Goal: Task Accomplishment & Management: Complete application form

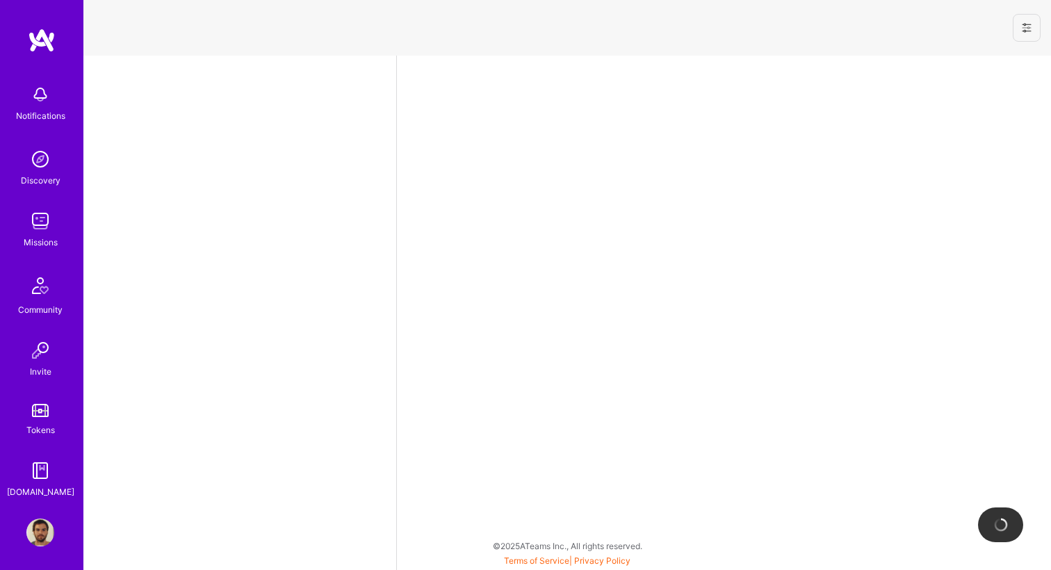
select select "BR"
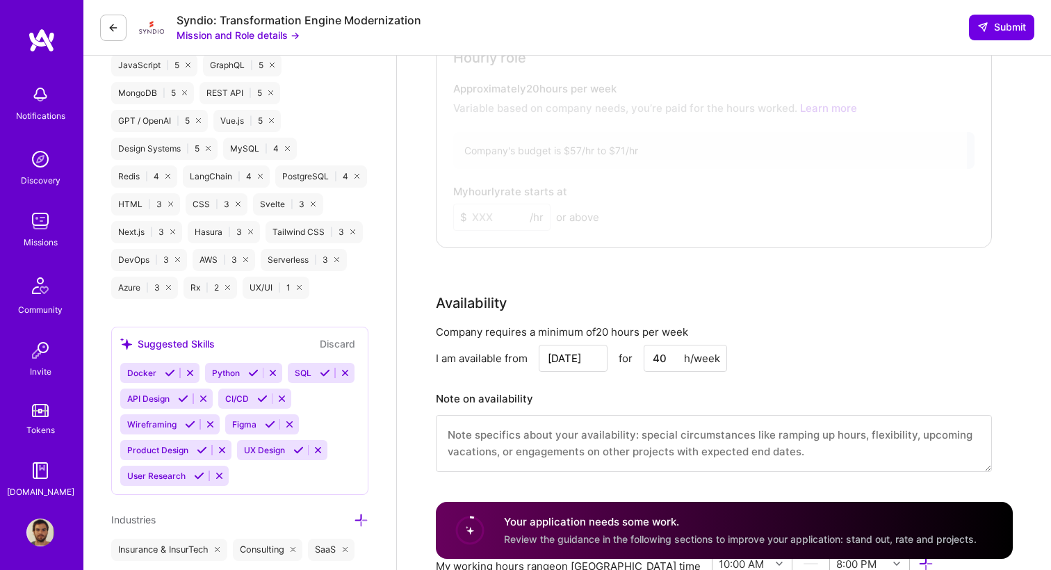
scroll to position [715, 0]
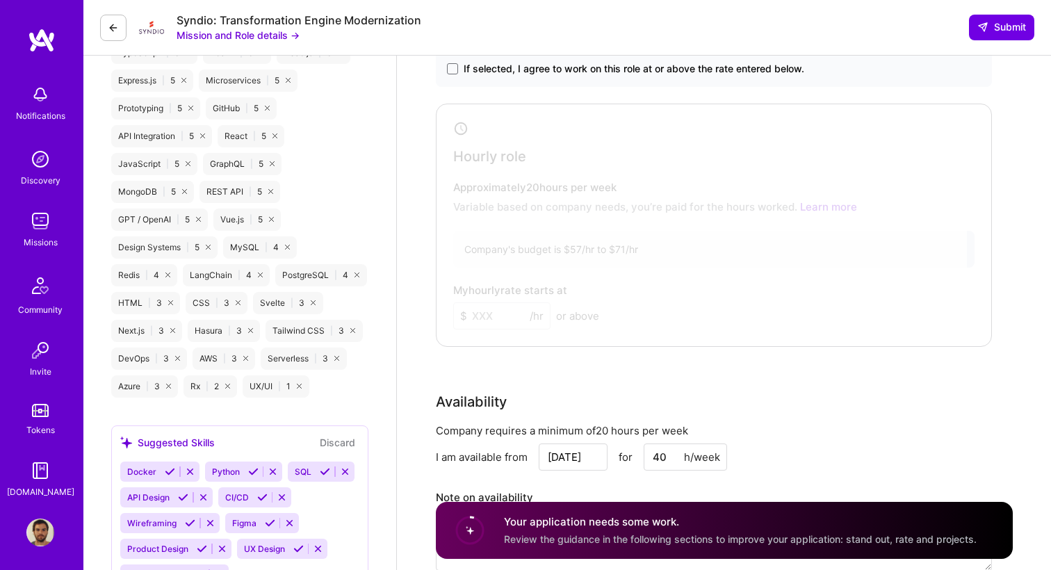
click at [42, 41] on img at bounding box center [42, 40] width 28 height 25
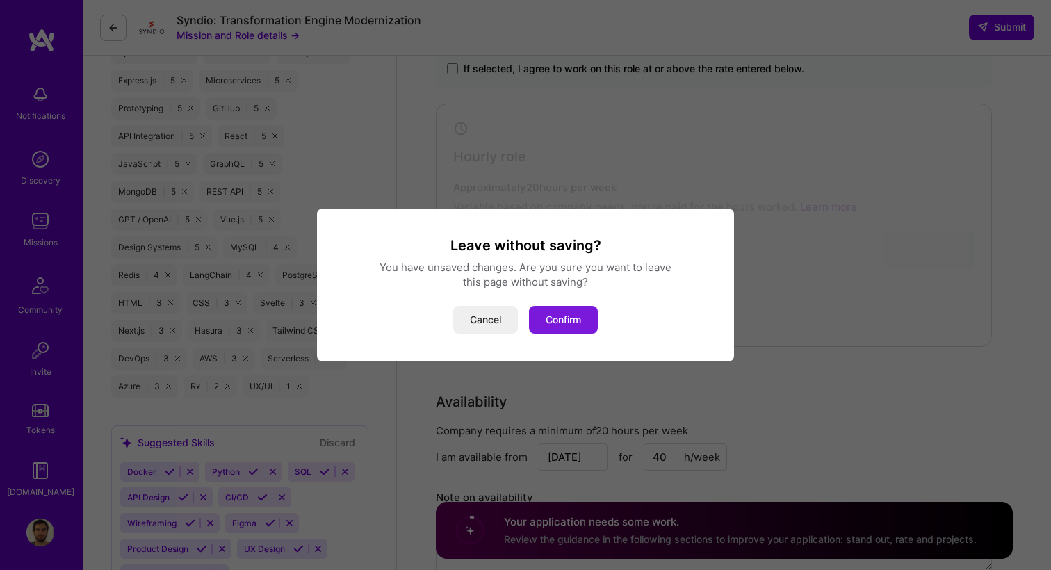
click at [558, 321] on button "Confirm" at bounding box center [563, 320] width 69 height 28
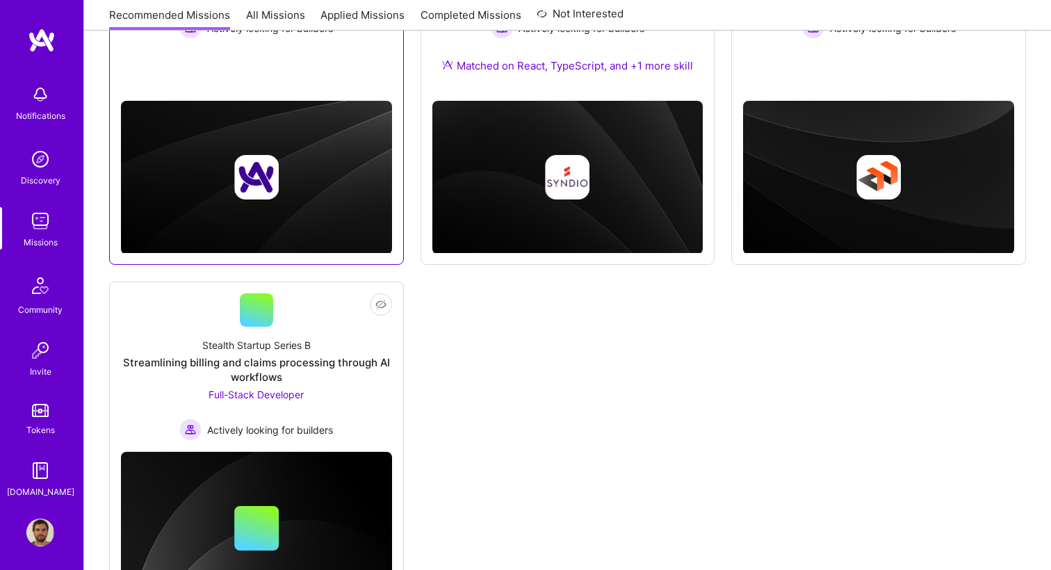
scroll to position [341, 0]
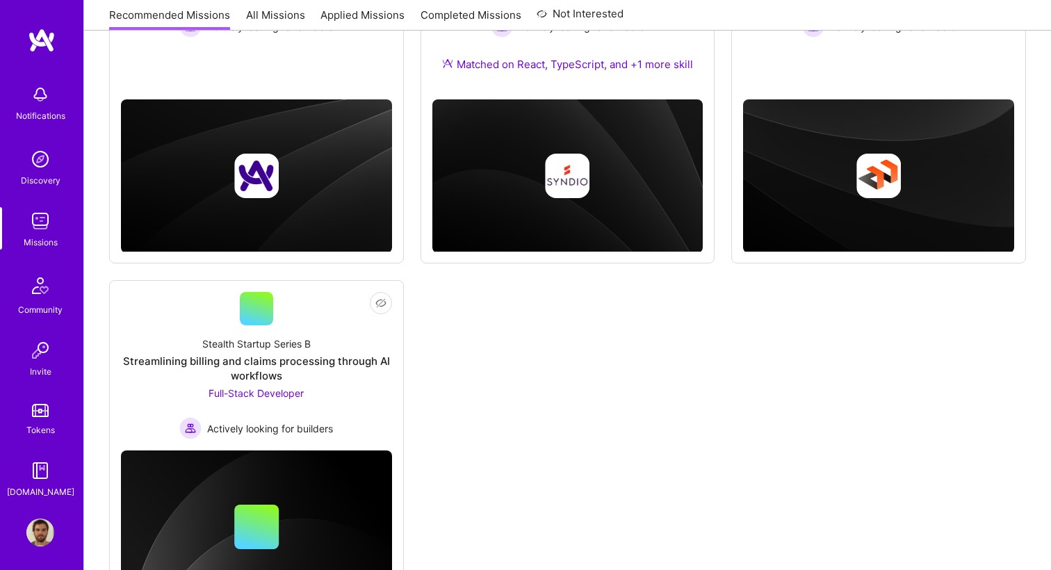
click at [42, 521] on img at bounding box center [40, 533] width 28 height 28
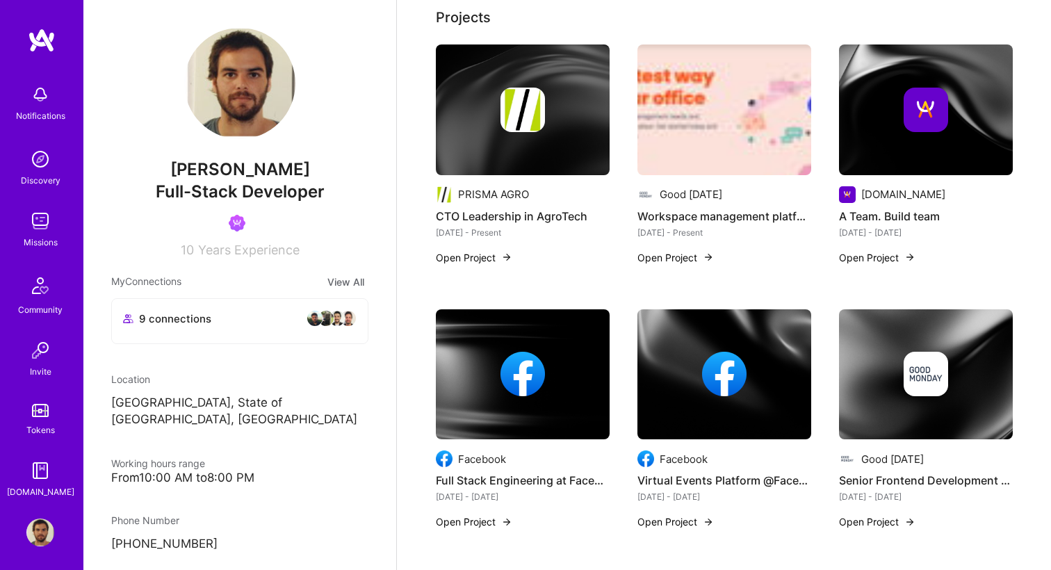
scroll to position [501, 0]
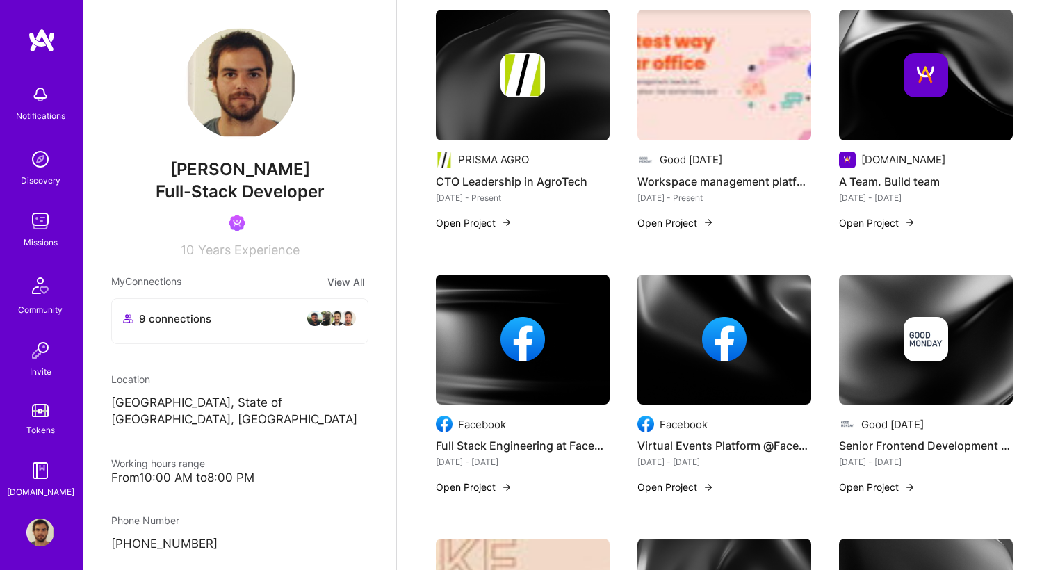
click at [469, 217] on button "Open Project" at bounding box center [474, 223] width 76 height 15
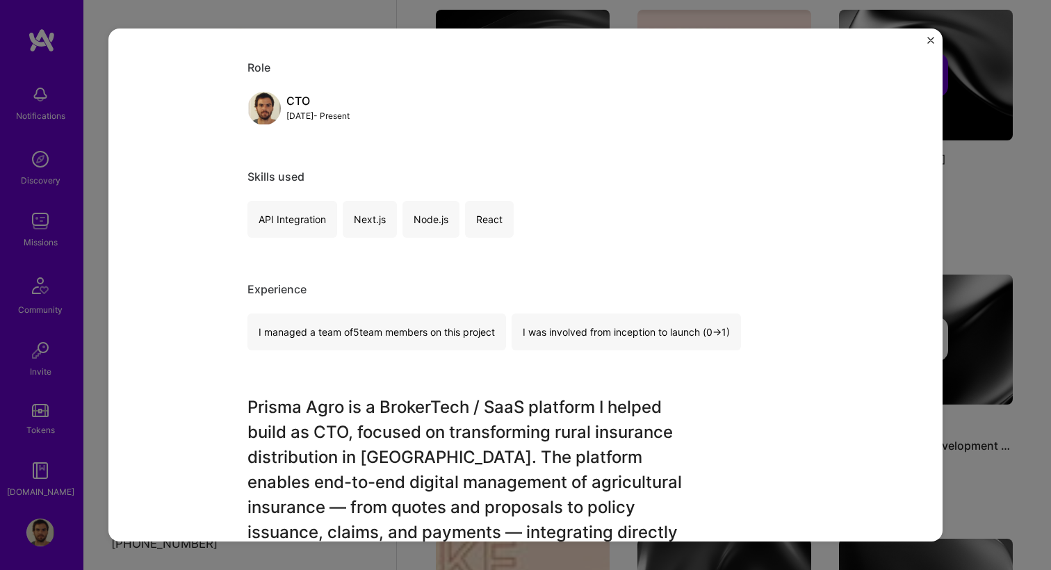
scroll to position [42, 0]
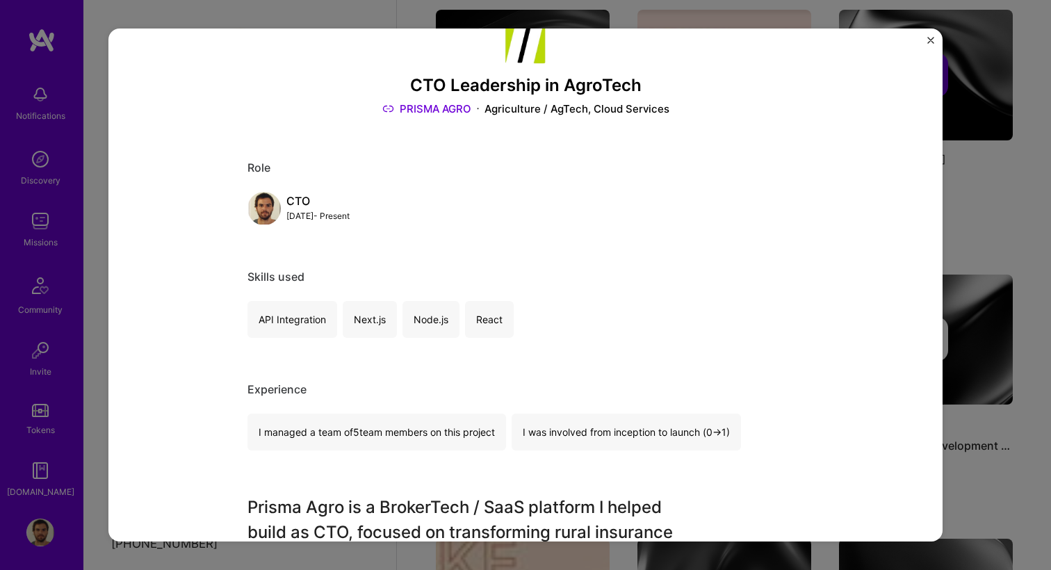
click at [483, 323] on div "React" at bounding box center [489, 319] width 49 height 37
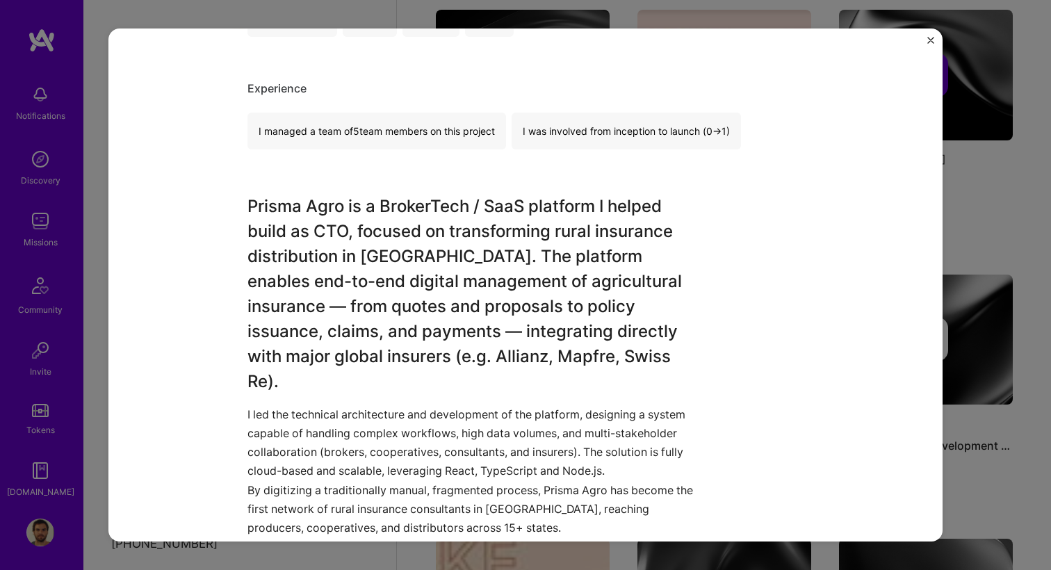
scroll to position [0, 0]
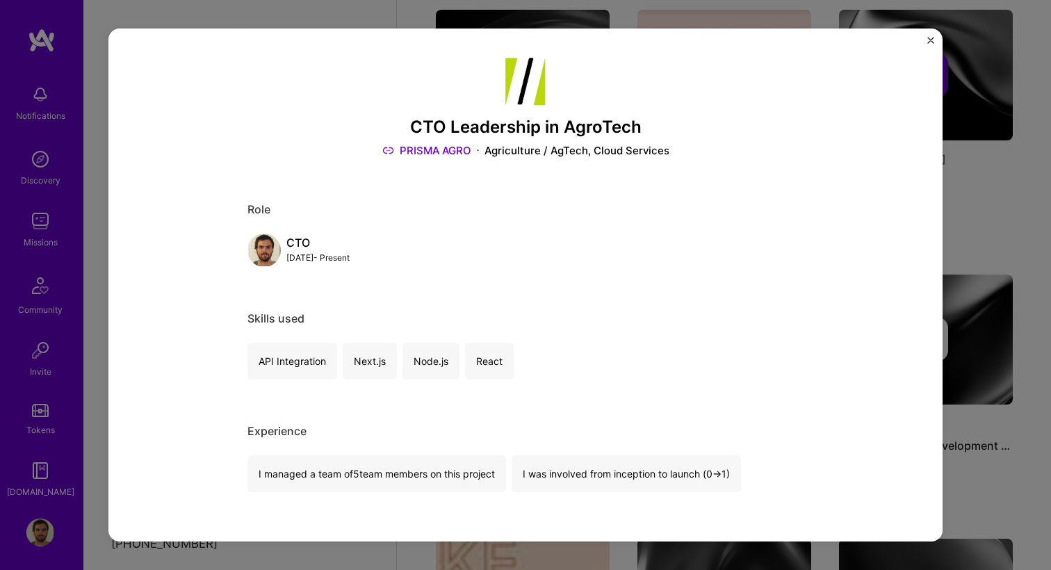
click at [925, 43] on div "CTO Leadership in AgroTech PRISMA AGRO Agriculture / AgTech, Cloud Services Rol…" at bounding box center [525, 285] width 834 height 513
click at [926, 41] on div "CTO Leadership in AgroTech PRISMA AGRO Agriculture / AgTech, Cloud Services Rol…" at bounding box center [525, 285] width 834 height 513
click at [928, 40] on img "Close" at bounding box center [931, 40] width 7 height 7
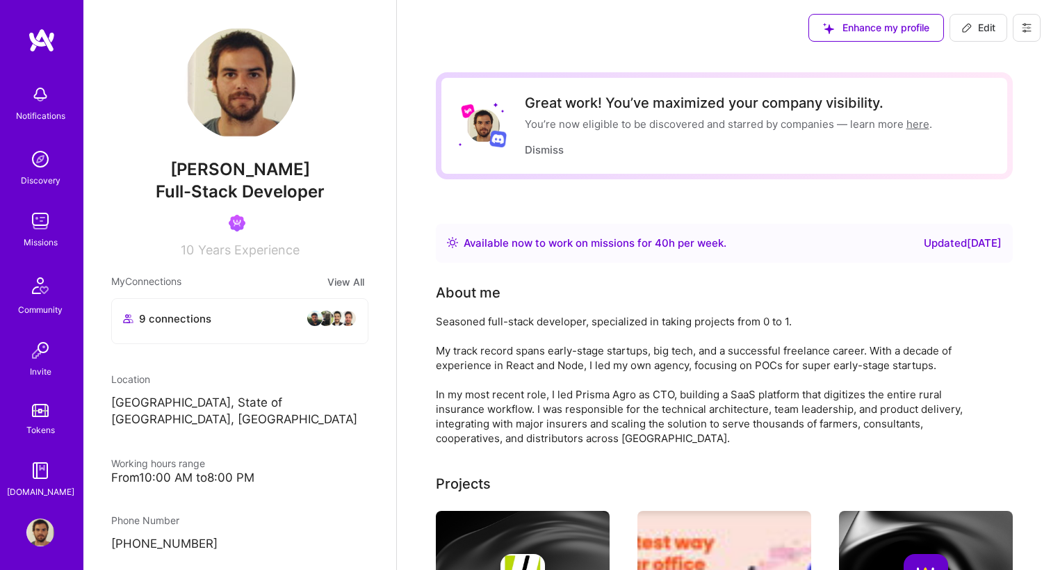
click at [974, 29] on span "Edit" at bounding box center [979, 28] width 34 height 14
select select "BR"
select select "Right Now"
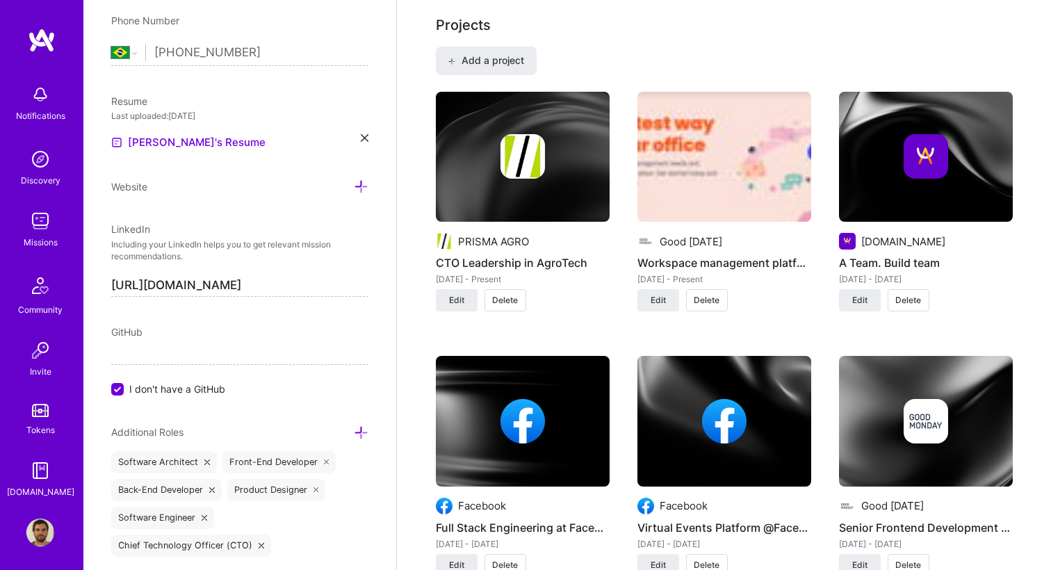
scroll to position [1122, 0]
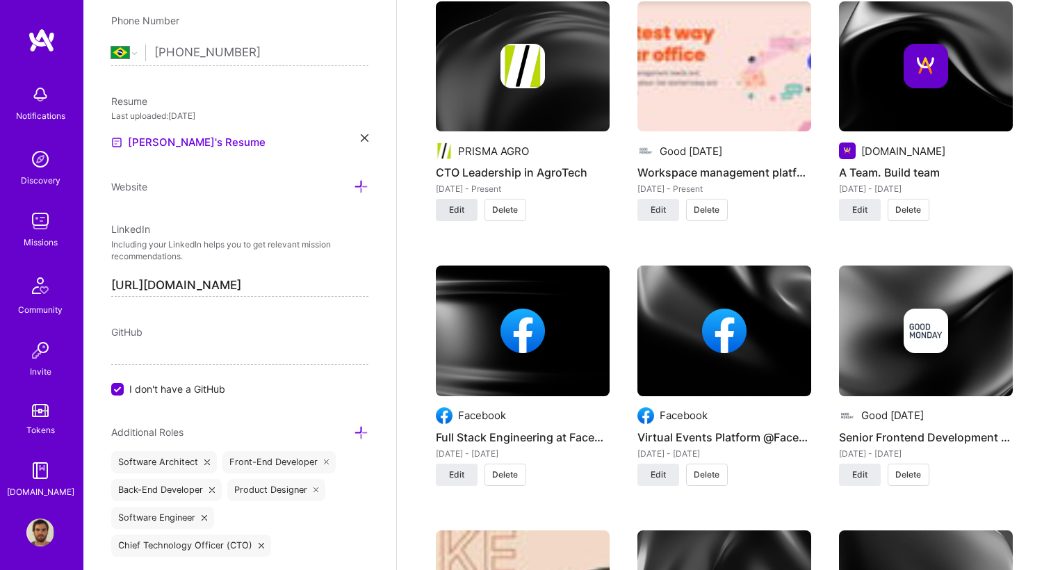
click at [465, 212] on button "Edit" at bounding box center [457, 210] width 42 height 22
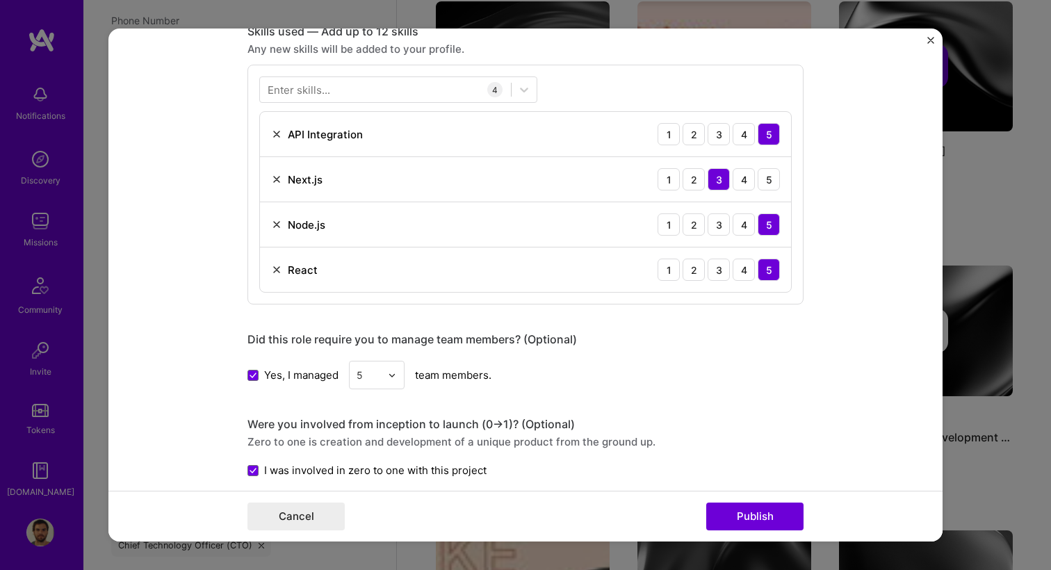
scroll to position [637, 0]
click at [277, 178] on img at bounding box center [276, 178] width 11 height 11
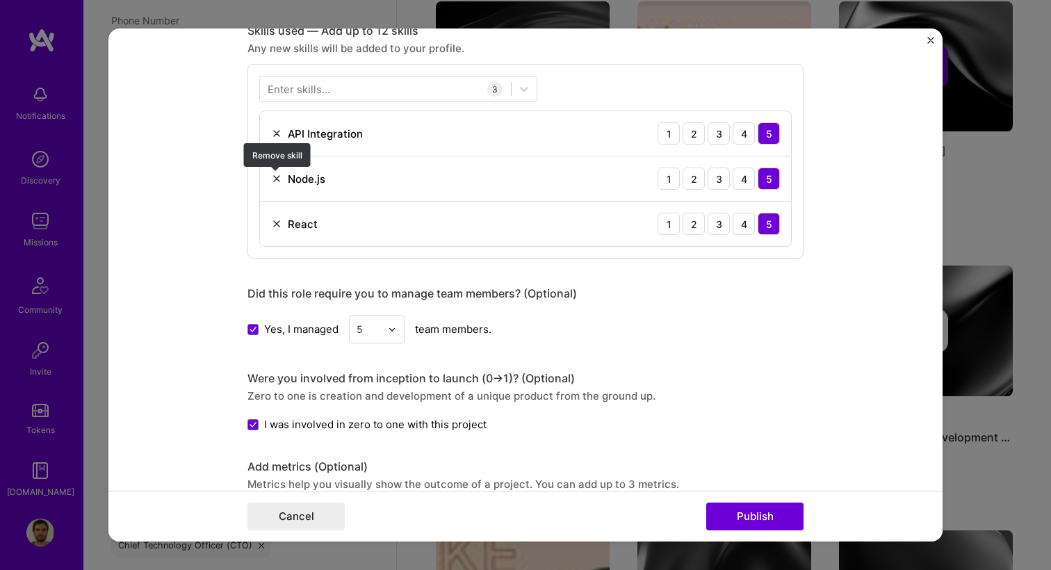
click at [274, 181] on img at bounding box center [276, 178] width 11 height 11
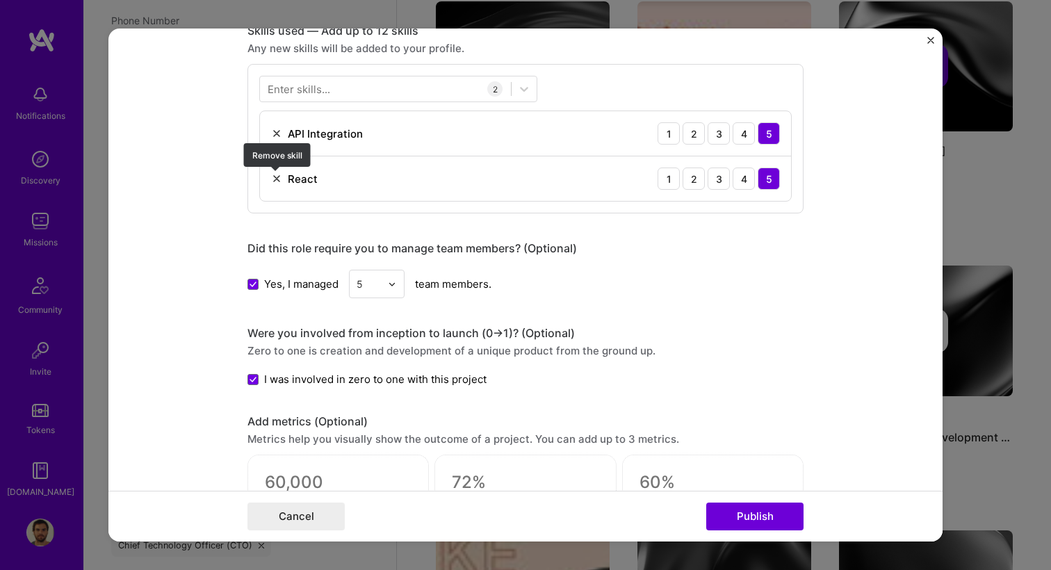
click at [273, 178] on img at bounding box center [276, 178] width 11 height 11
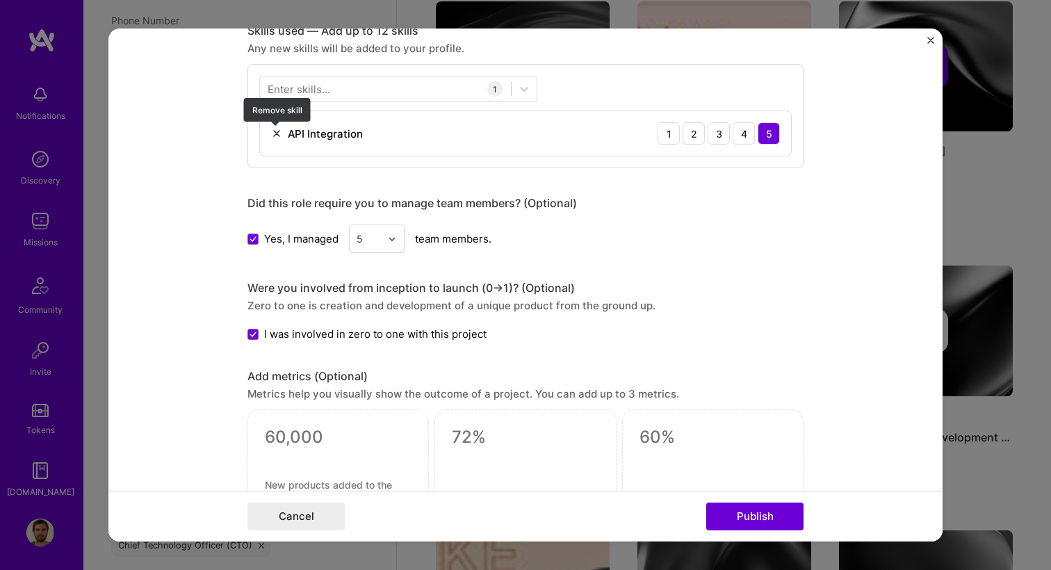
click at [272, 133] on img at bounding box center [276, 133] width 11 height 11
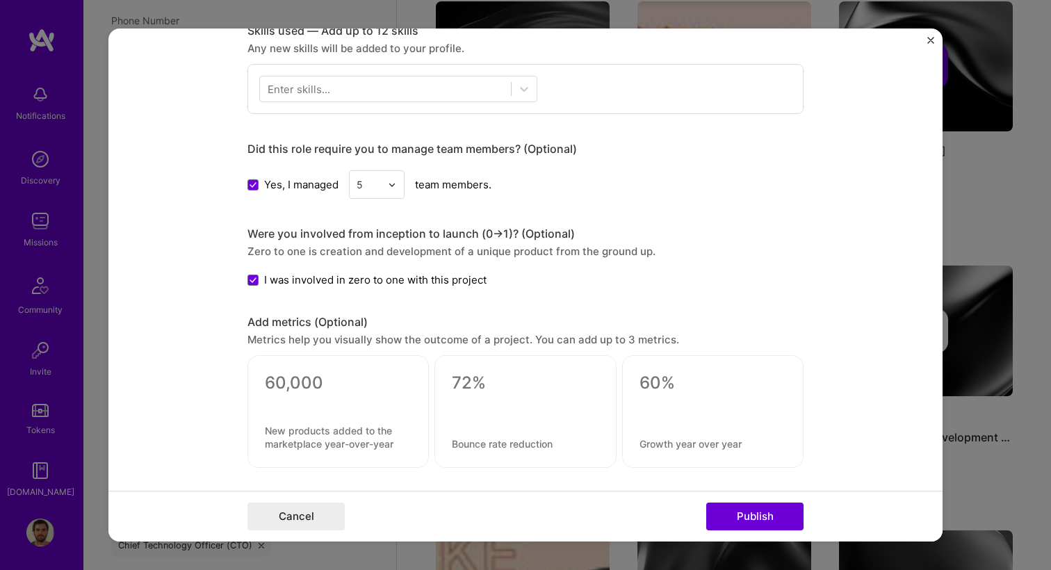
click at [298, 94] on div "Enter skills..." at bounding box center [299, 89] width 63 height 15
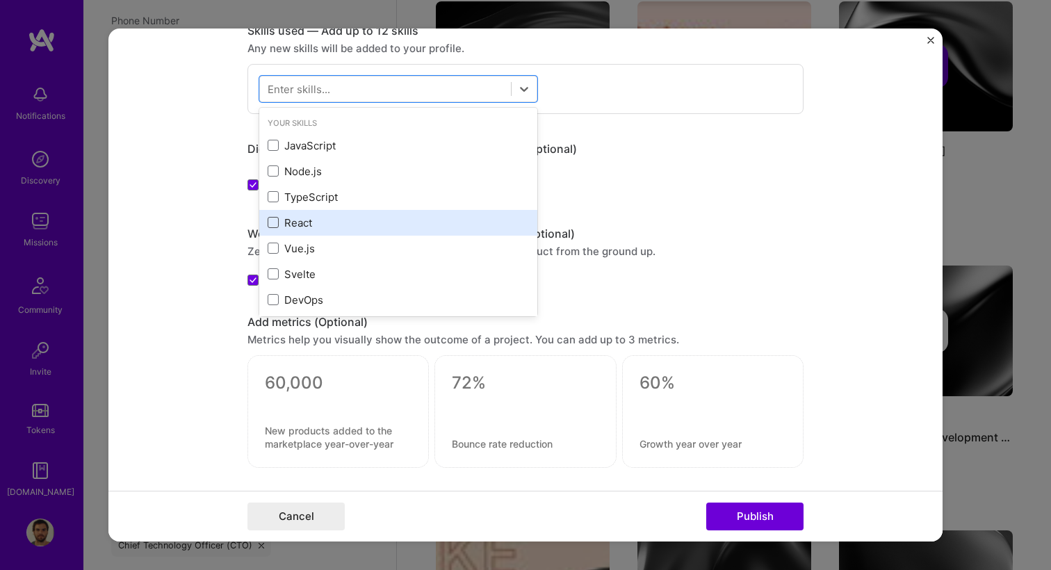
click at [274, 220] on span at bounding box center [273, 222] width 11 height 11
click at [0, 0] on input "checkbox" at bounding box center [0, 0] width 0 height 0
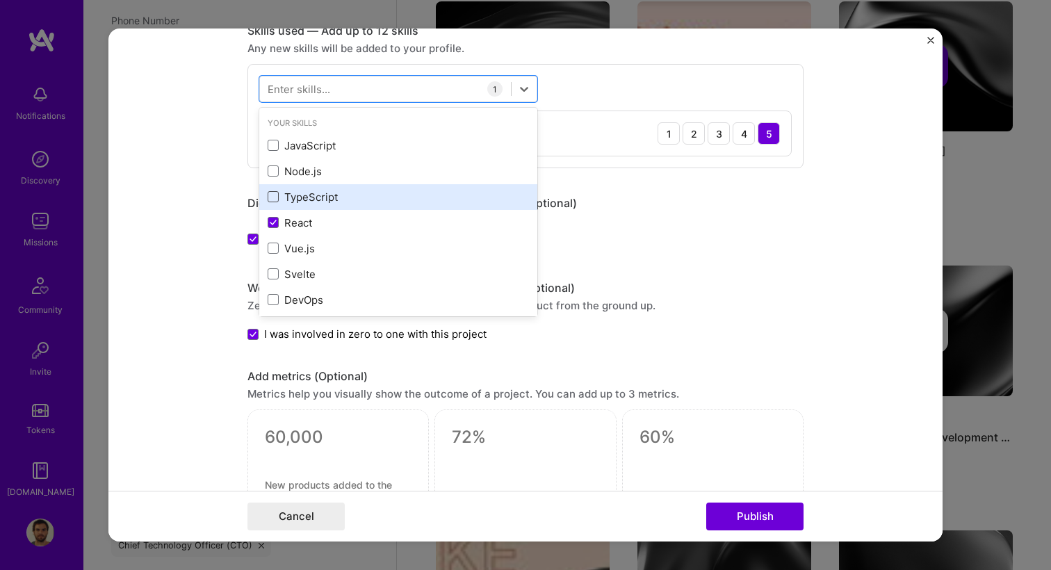
click at [275, 199] on span at bounding box center [273, 196] width 11 height 11
click at [0, 0] on input "checkbox" at bounding box center [0, 0] width 0 height 0
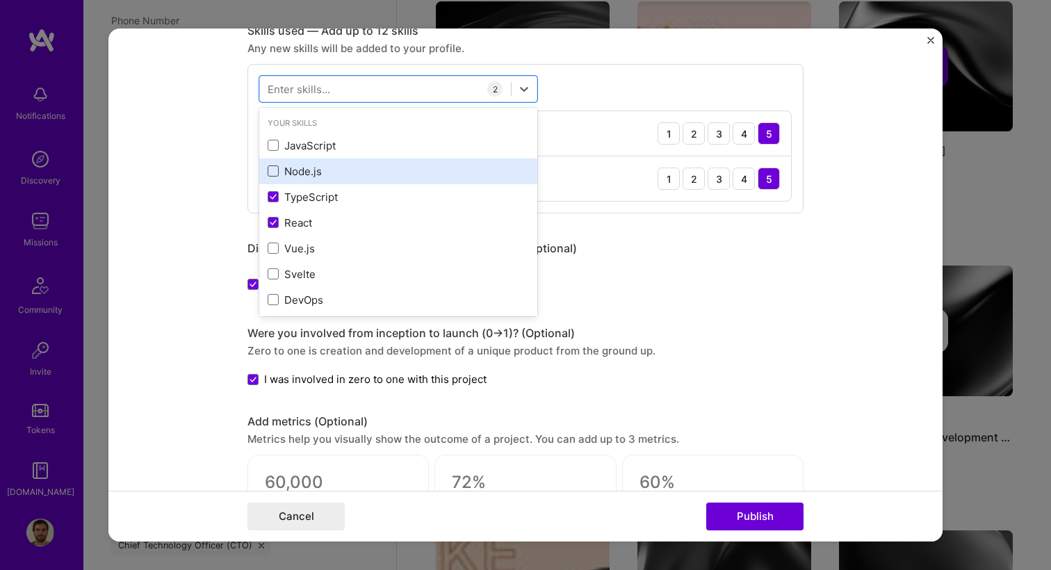
click at [276, 174] on span at bounding box center [273, 170] width 11 height 11
click at [0, 0] on input "checkbox" at bounding box center [0, 0] width 0 height 0
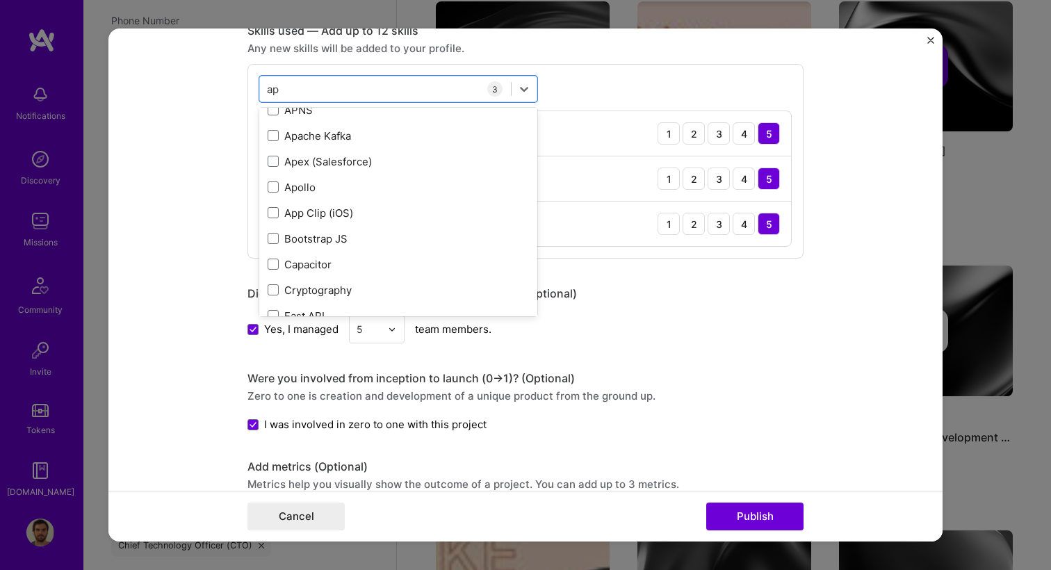
scroll to position [0, 0]
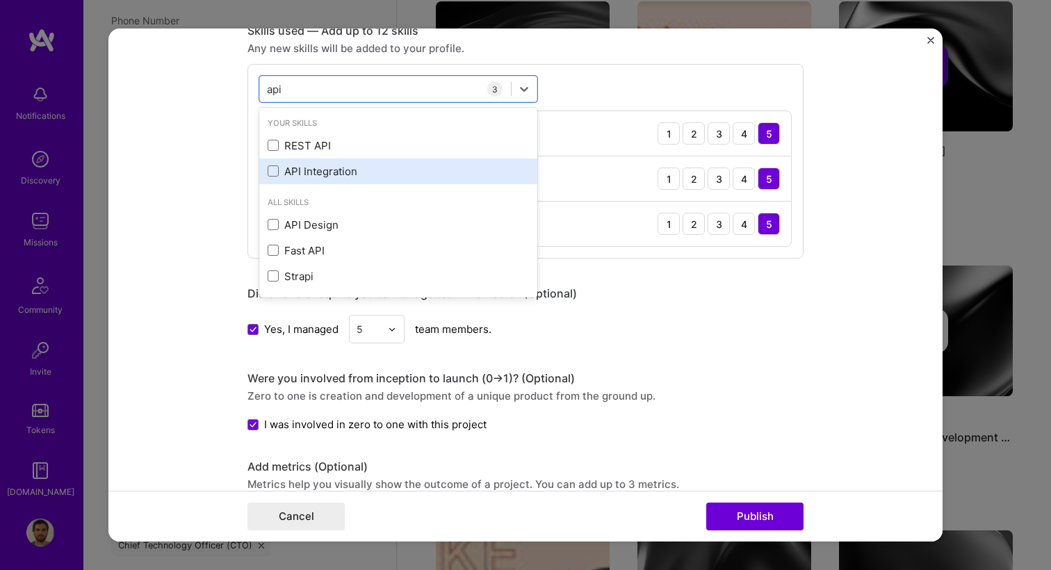
click at [382, 171] on div "API Integration" at bounding box center [398, 171] width 261 height 15
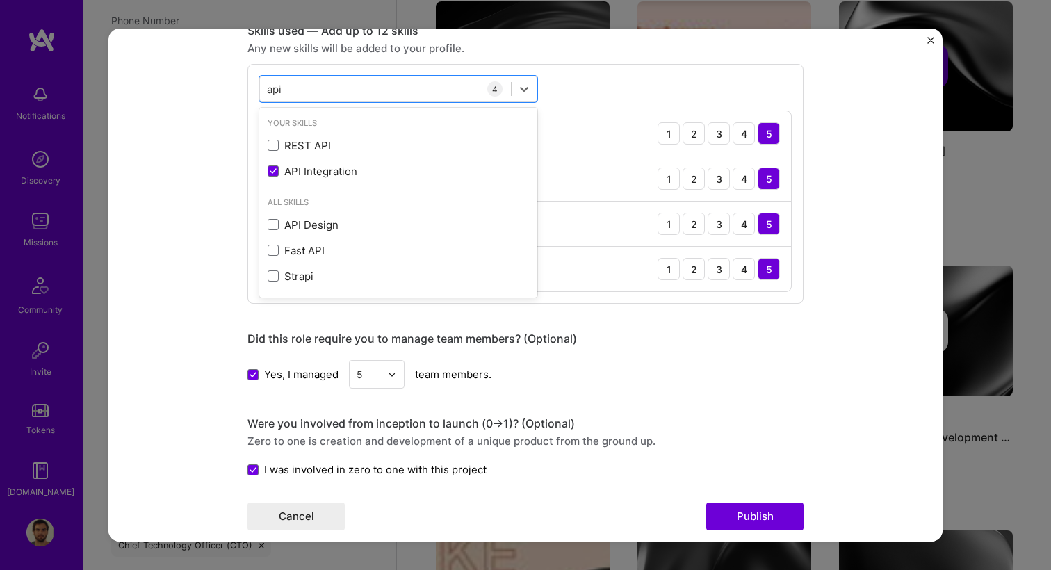
type input "api"
click at [607, 49] on div "Any new skills will be added to your profile." at bounding box center [526, 48] width 556 height 15
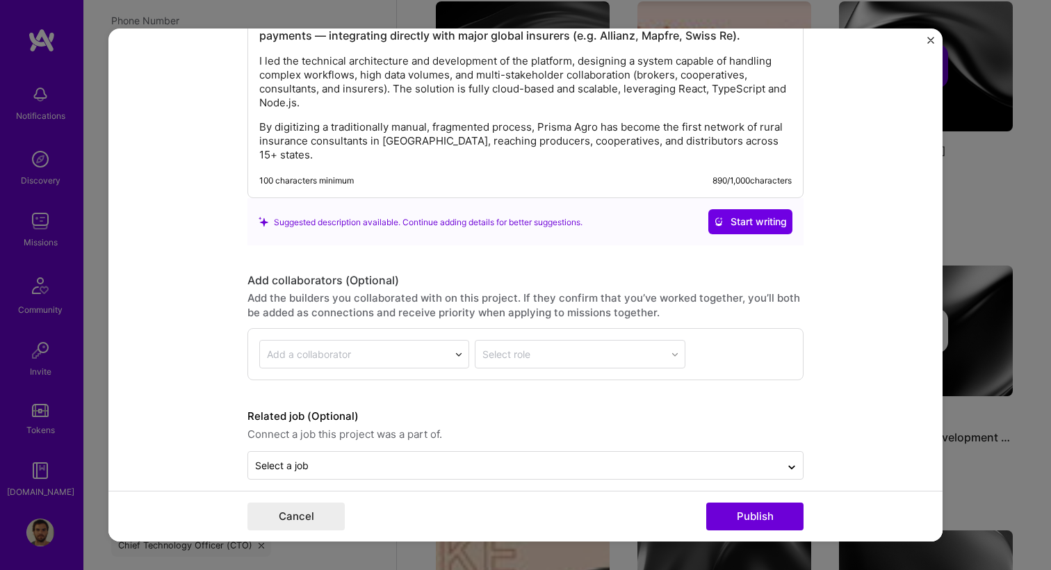
scroll to position [1407, 0]
click at [747, 510] on button "Publish" at bounding box center [754, 517] width 97 height 28
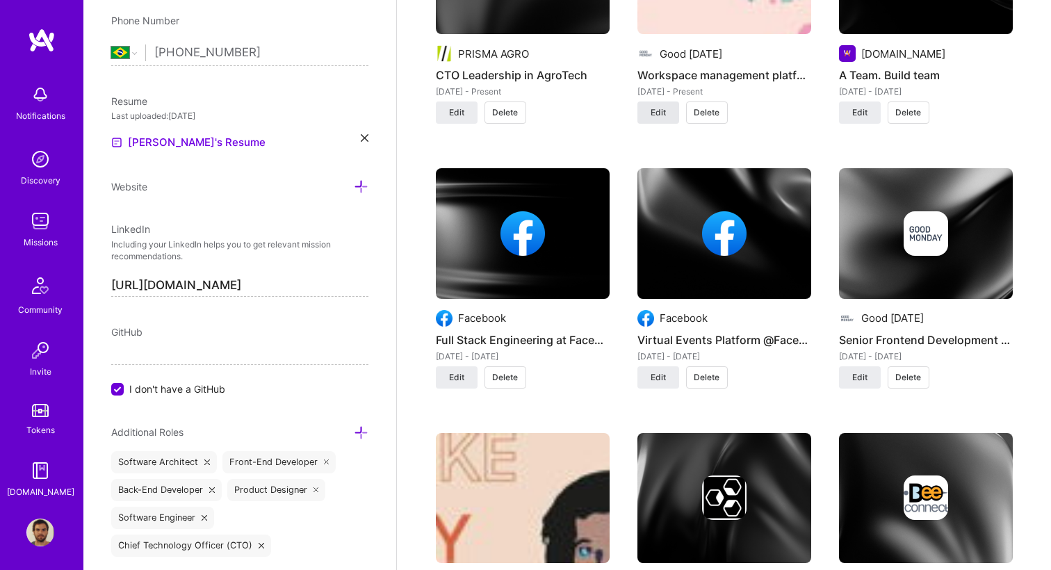
scroll to position [1224, 0]
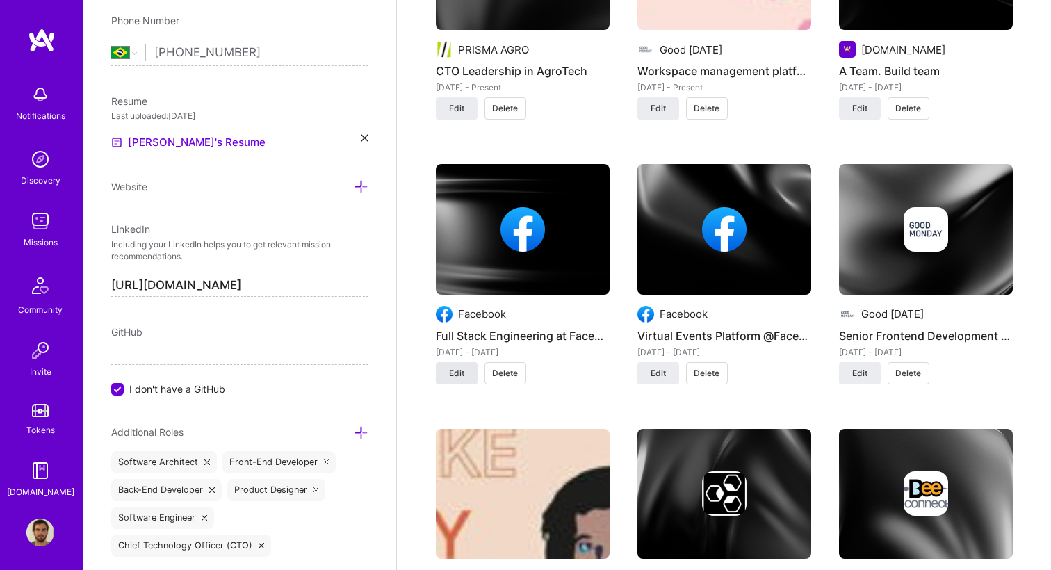
click at [464, 378] on button "Edit" at bounding box center [457, 373] width 42 height 22
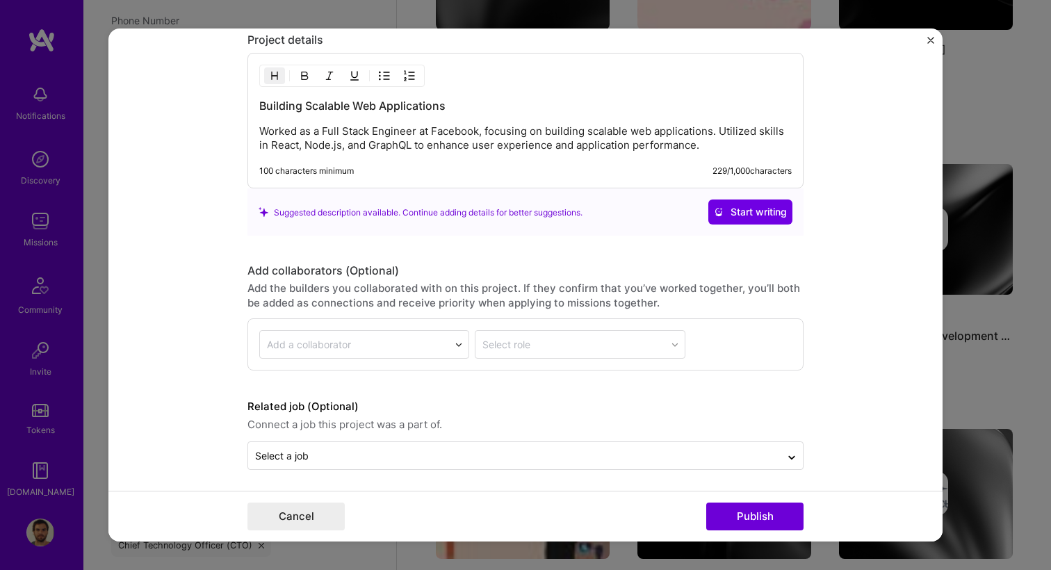
scroll to position [1205, 0]
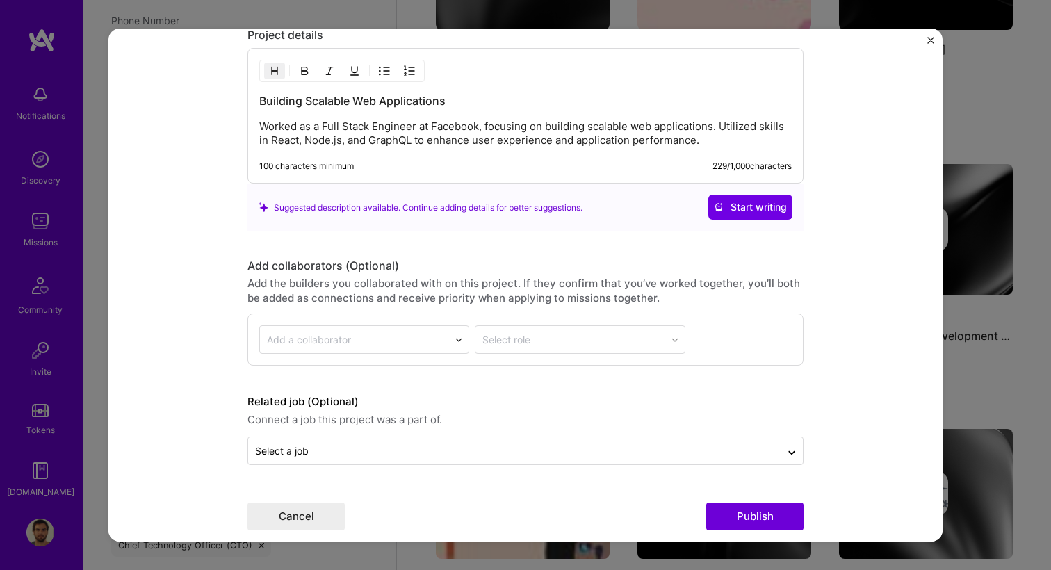
click at [929, 37] on img "Close" at bounding box center [931, 40] width 7 height 7
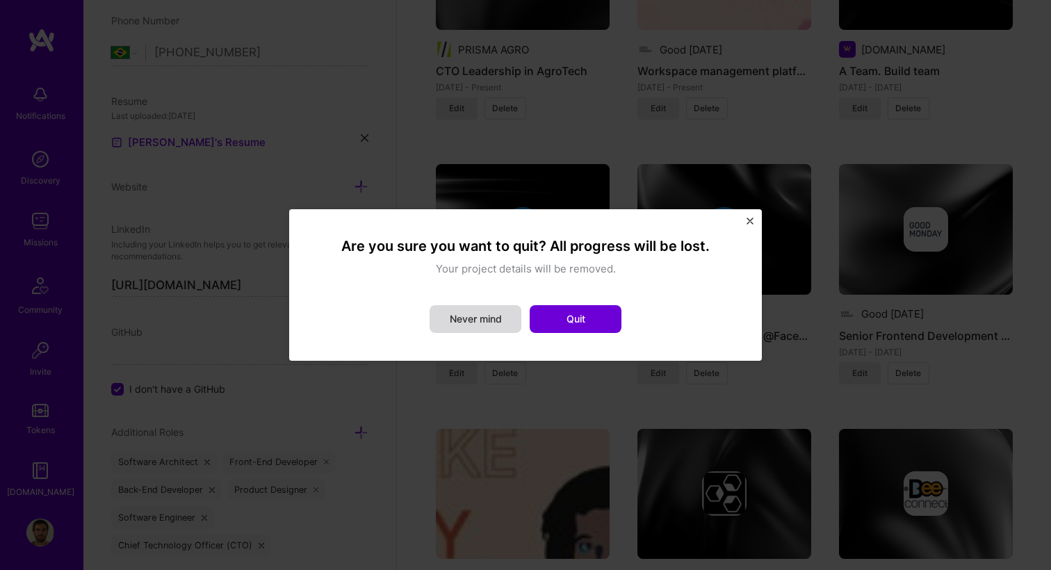
click at [509, 314] on button "Never mind" at bounding box center [476, 319] width 92 height 28
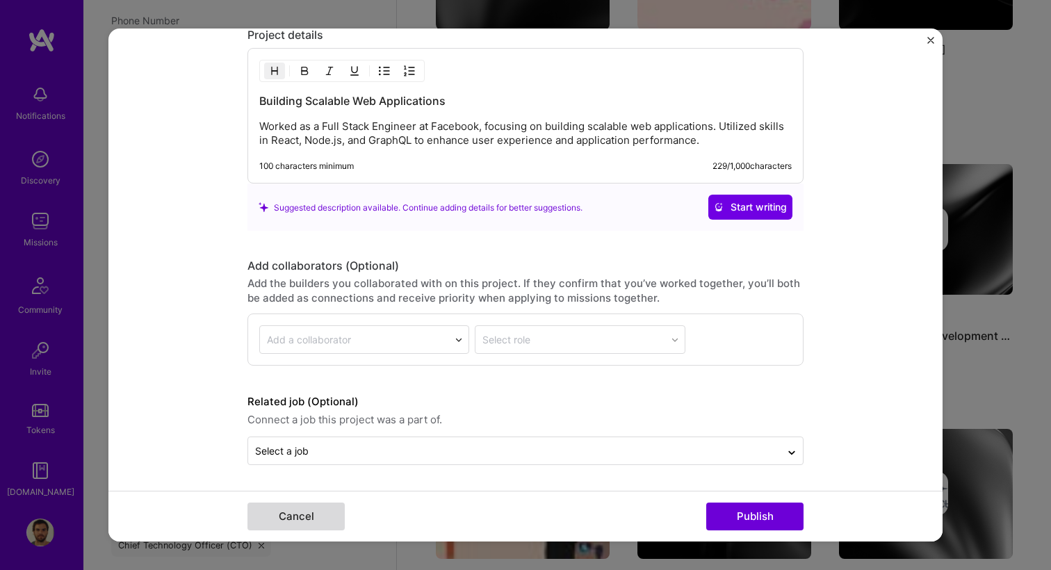
click at [268, 518] on button "Cancel" at bounding box center [296, 517] width 97 height 28
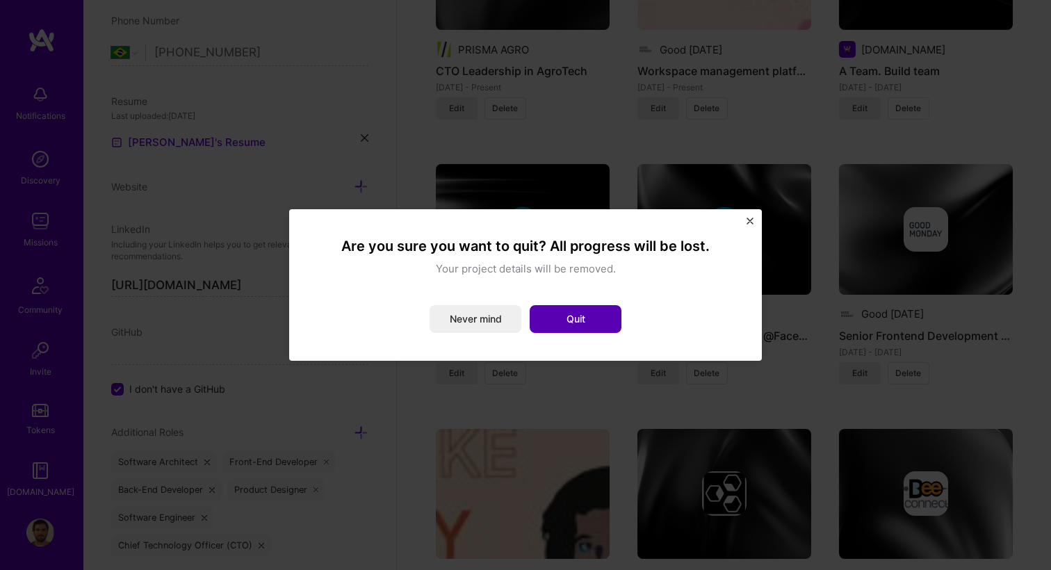
click at [574, 309] on button "Quit" at bounding box center [576, 319] width 92 height 28
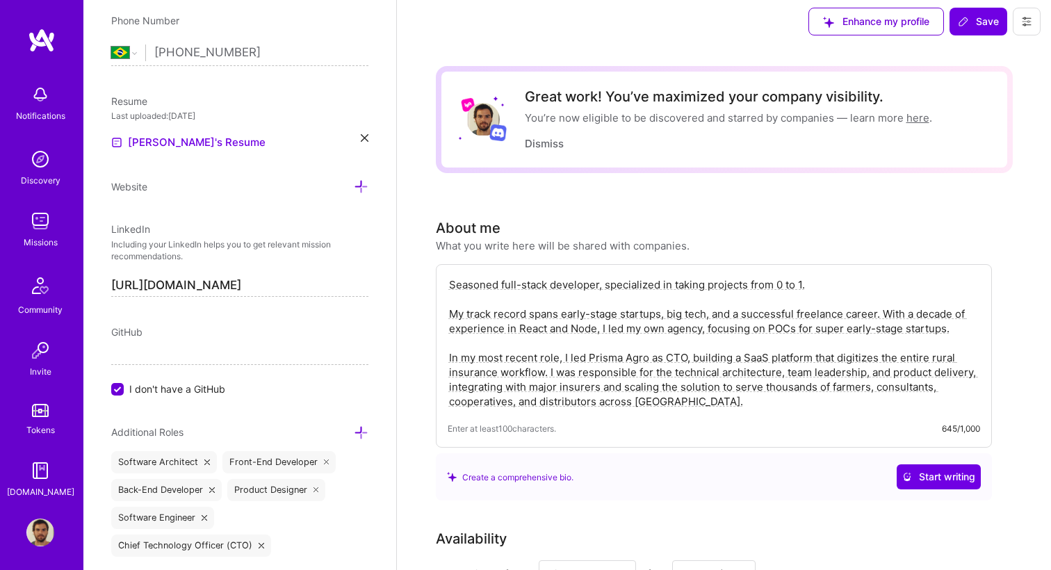
scroll to position [0, 0]
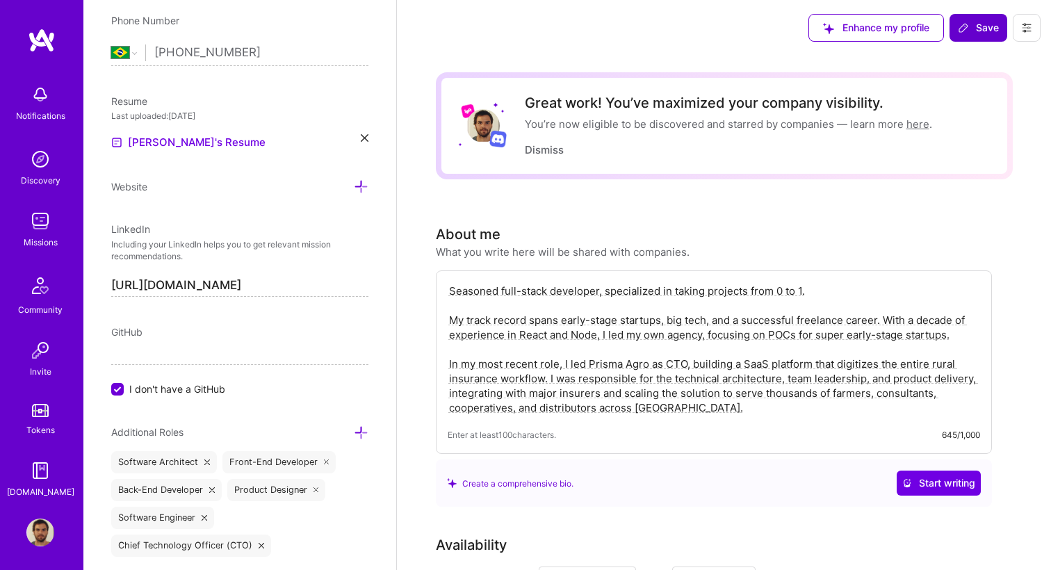
click at [973, 30] on span "Save" at bounding box center [978, 28] width 41 height 14
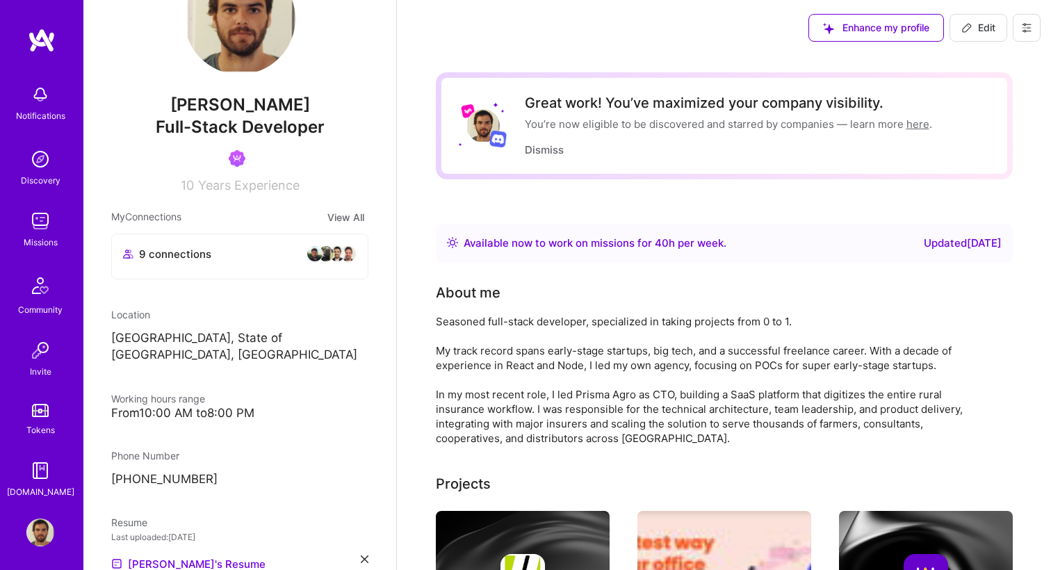
scroll to position [62, 0]
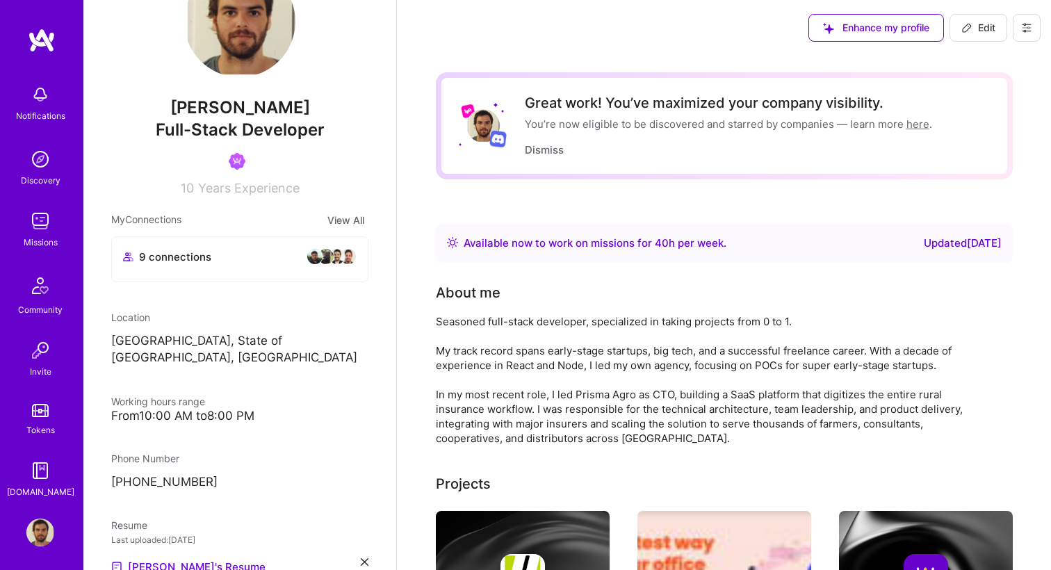
click at [38, 40] on img at bounding box center [42, 40] width 28 height 25
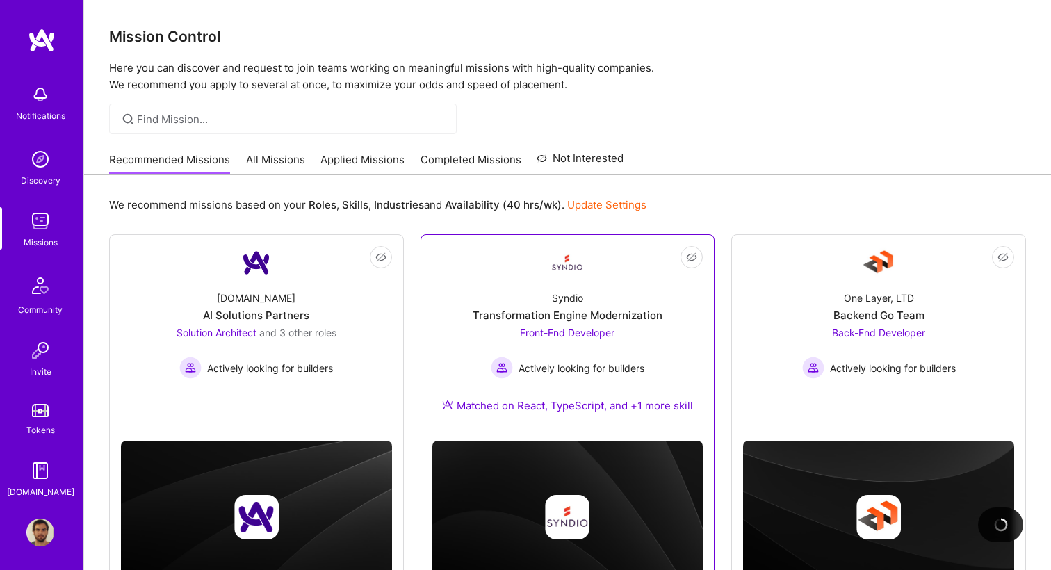
click at [498, 294] on div "Syndio Transformation Engine Modernization Front-End Developer Actively looking…" at bounding box center [567, 355] width 271 height 150
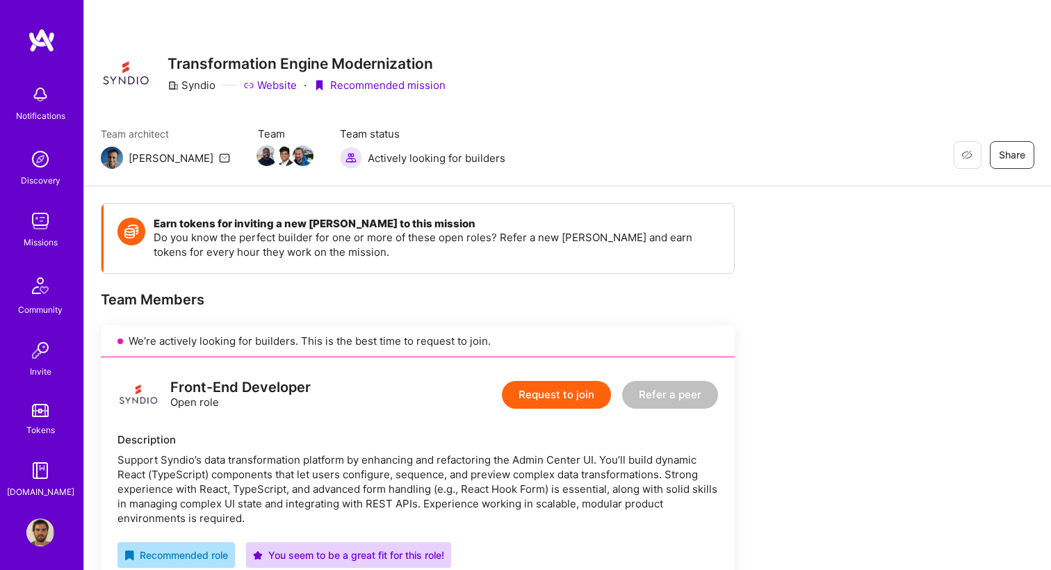
click at [580, 398] on button "Request to join" at bounding box center [556, 395] width 109 height 28
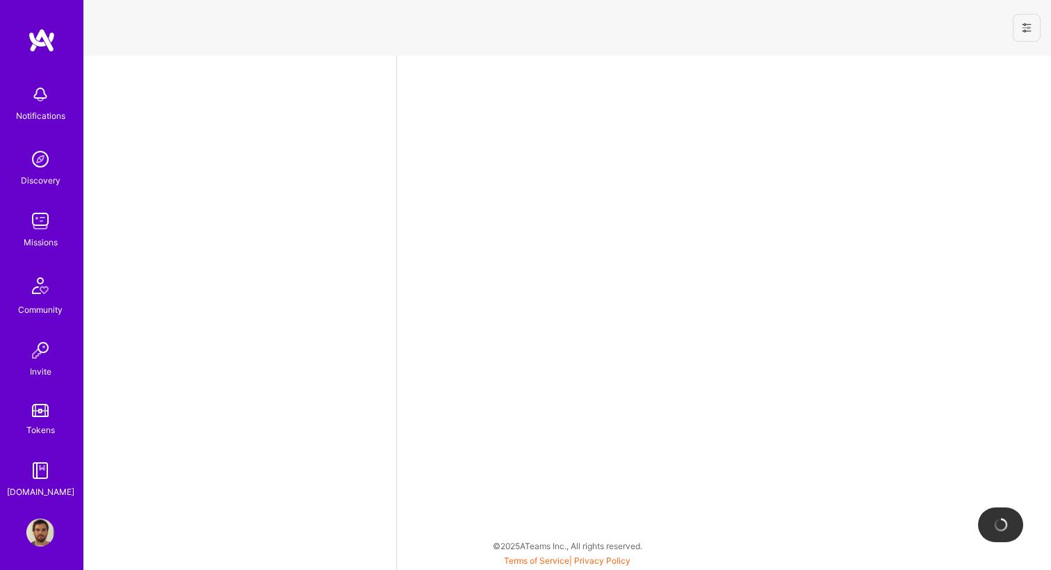
select select "BR"
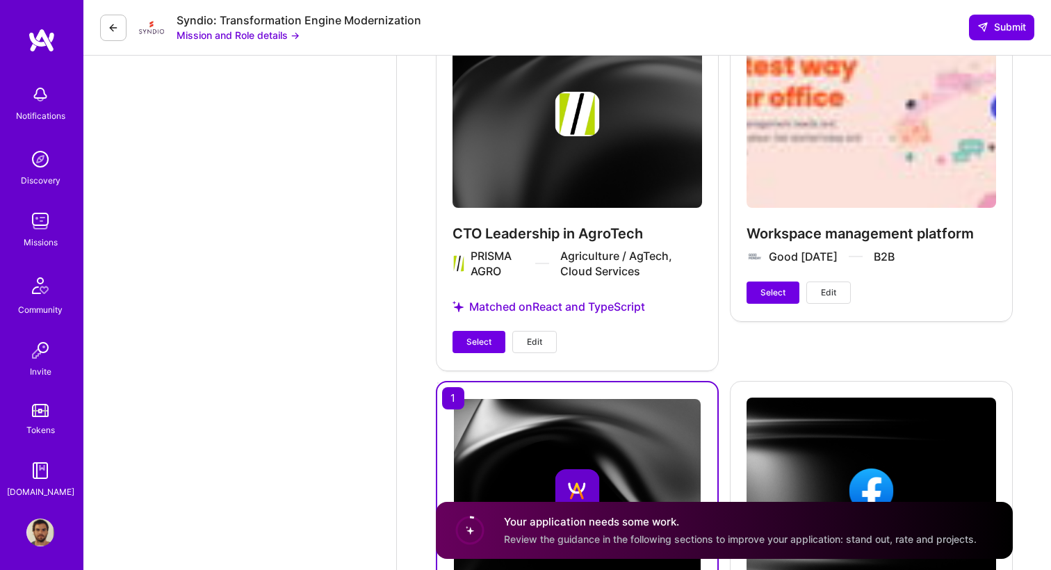
scroll to position [1611, 0]
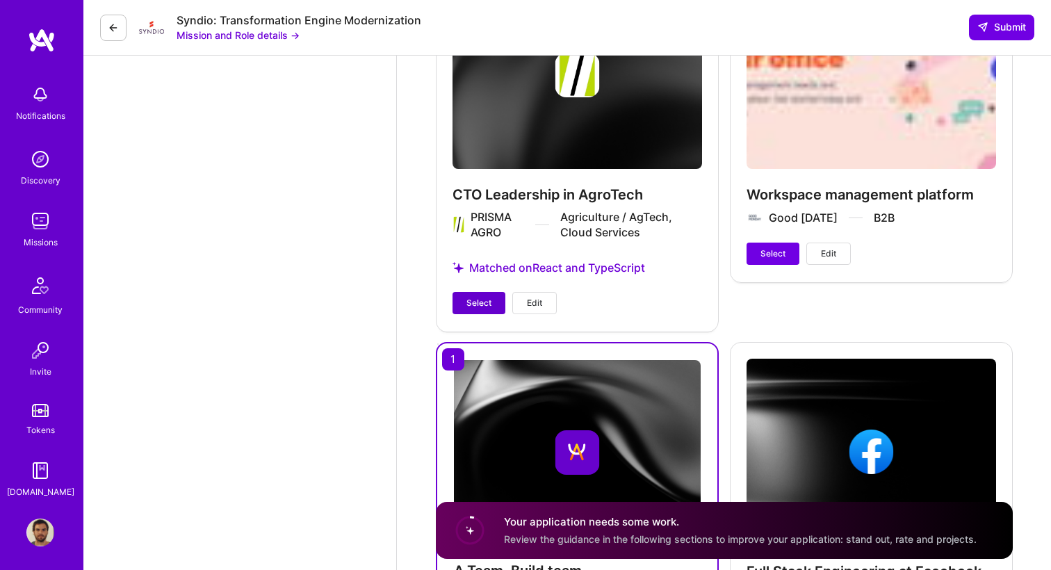
click at [480, 302] on span "Select" at bounding box center [479, 303] width 25 height 13
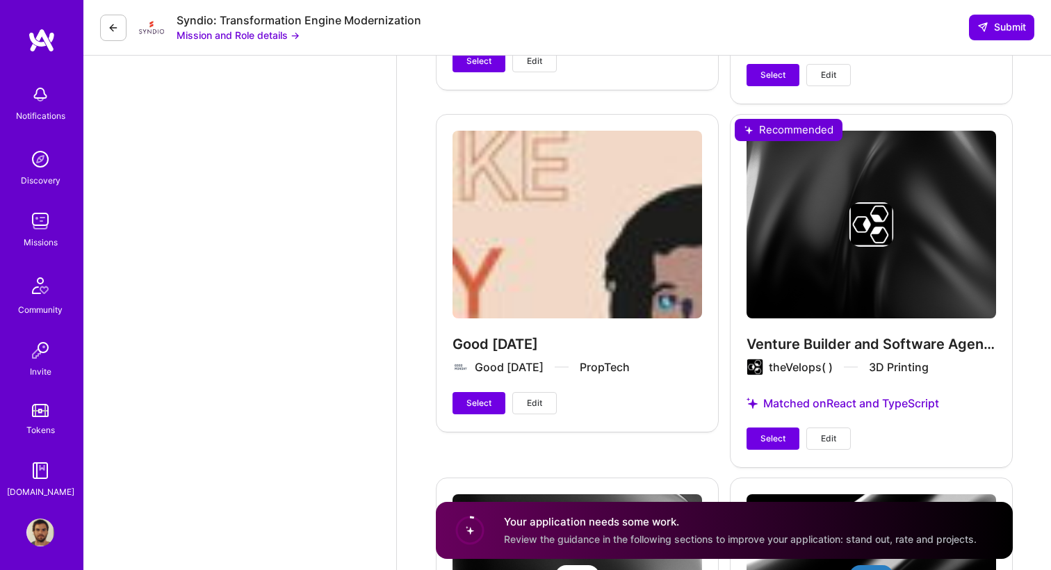
scroll to position [2567, 0]
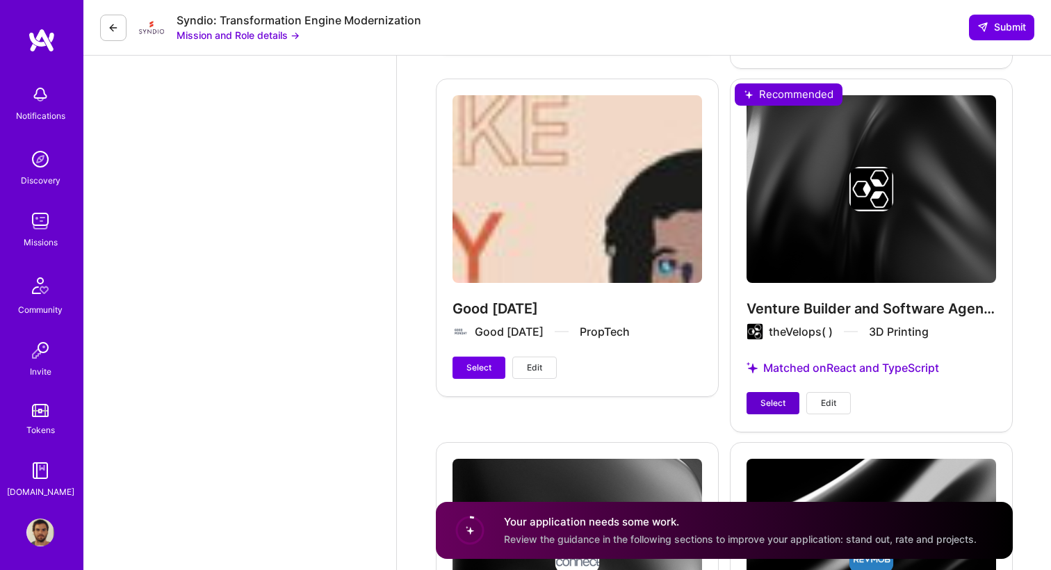
click at [770, 407] on span "Select" at bounding box center [773, 403] width 25 height 13
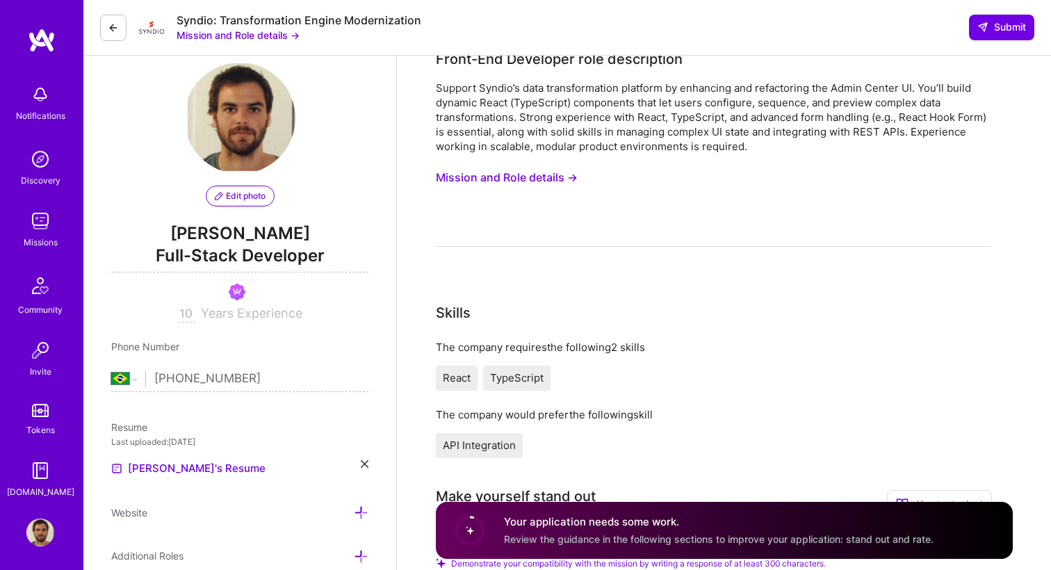
scroll to position [0, 0]
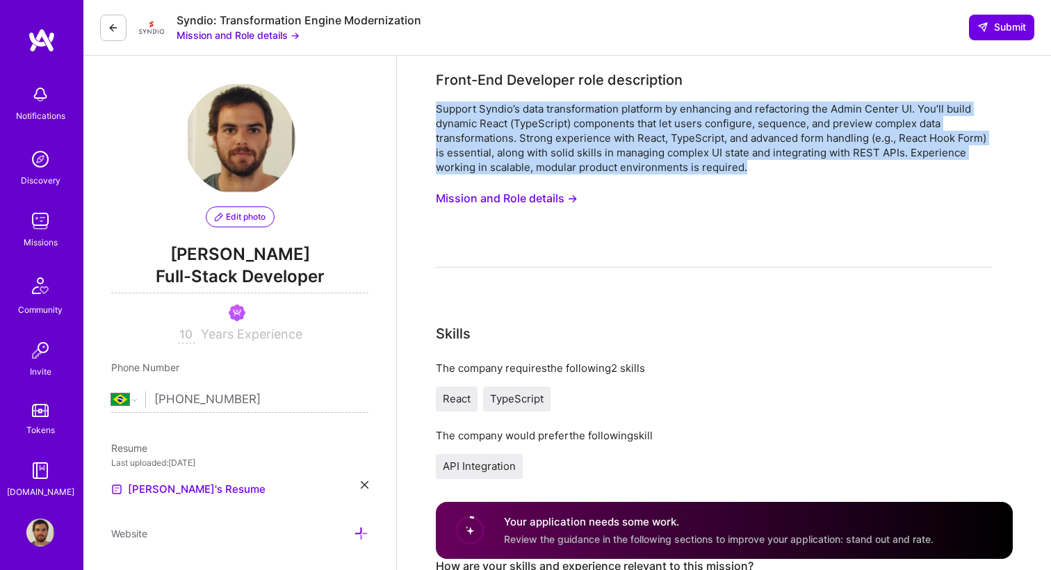
drag, startPoint x: 746, startPoint y: 170, endPoint x: 552, endPoint y: 90, distance: 209.6
click at [552, 91] on div "Front-End Developer role description Support Syndio’s data transformation platf…" at bounding box center [714, 169] width 556 height 198
copy div "Support Syndio’s data transformation platform by enhancing and refactoring the …"
click at [640, 118] on div "Support Syndio’s data transformation platform by enhancing and refactoring the …" at bounding box center [714, 138] width 556 height 73
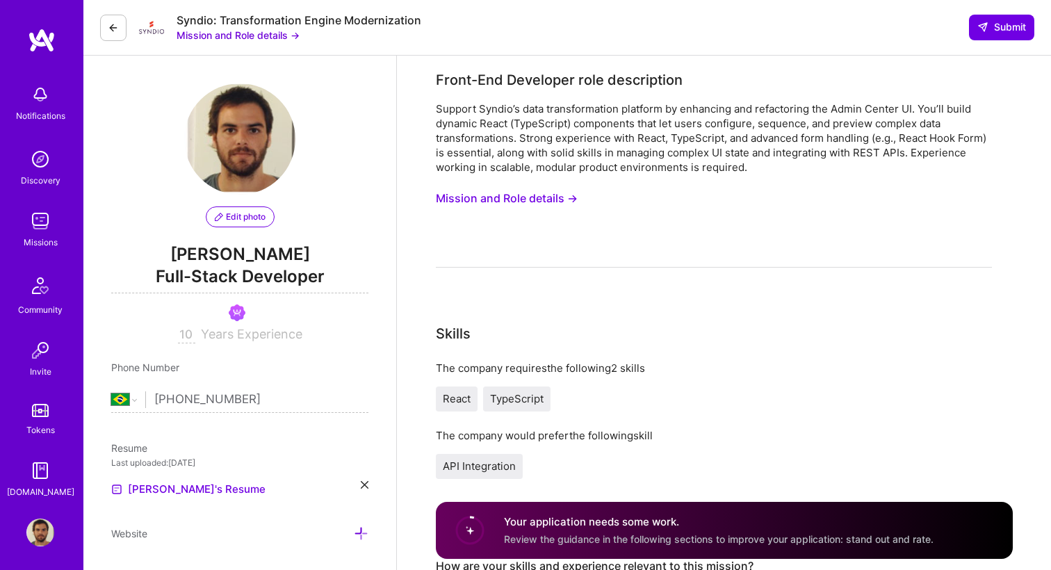
click at [275, 36] on button "Mission and Role details →" at bounding box center [238, 35] width 123 height 15
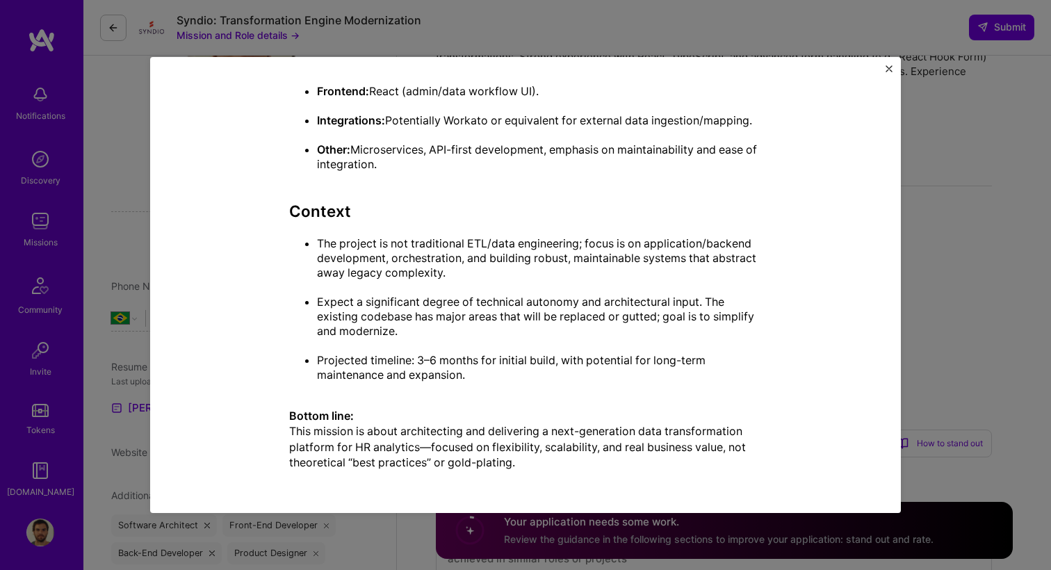
scroll to position [89, 0]
click at [925, 252] on div "Mission Description and Role Details Front-End Developer role description Suppo…" at bounding box center [525, 285] width 1051 height 570
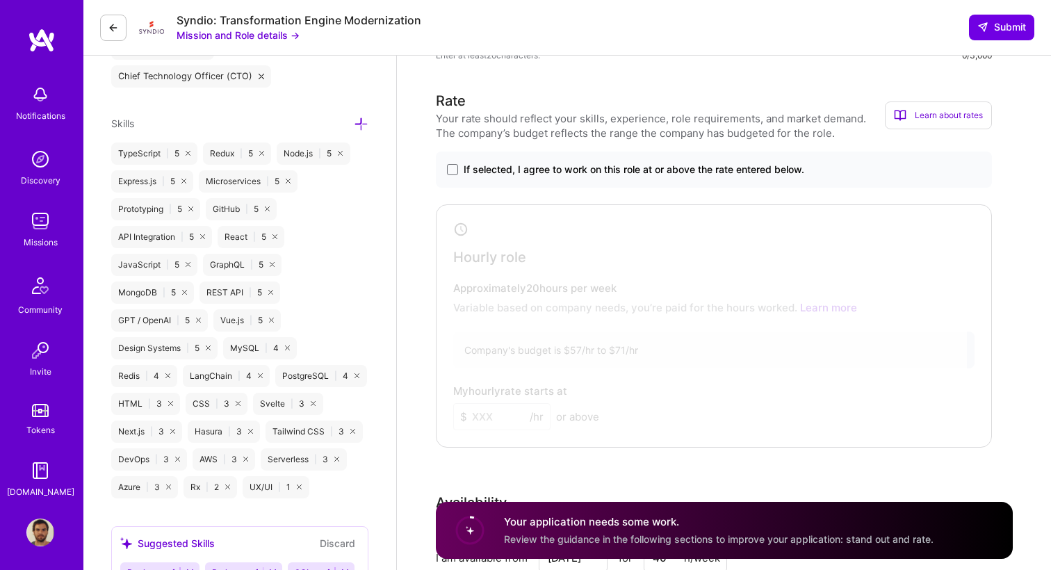
scroll to position [642, 0]
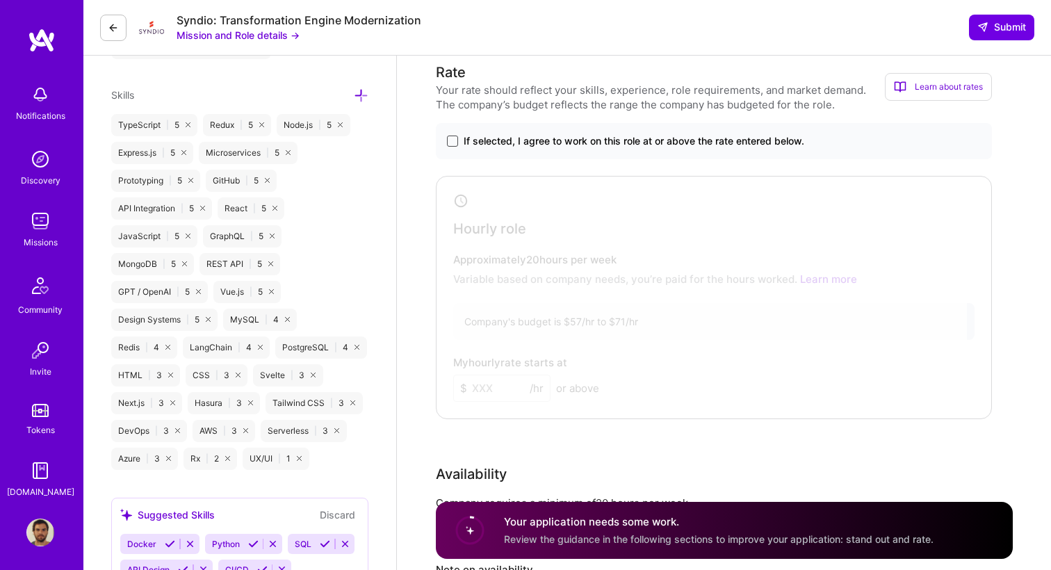
click at [453, 137] on span at bounding box center [452, 141] width 11 height 11
click at [0, 0] on input "If selected, I agree to work on this role at or above the rate entered below." at bounding box center [0, 0] width 0 height 0
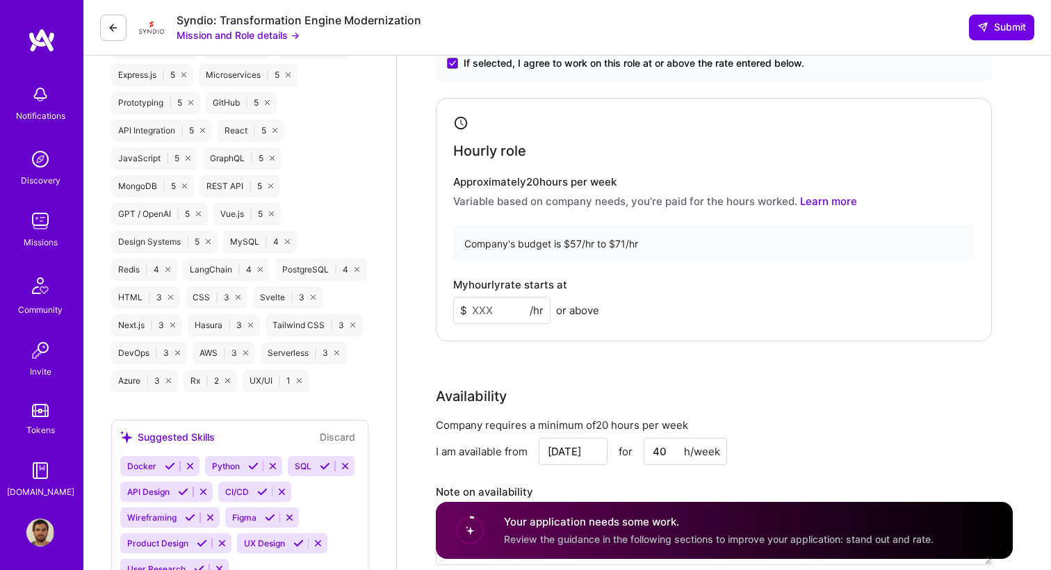
scroll to position [780, 0]
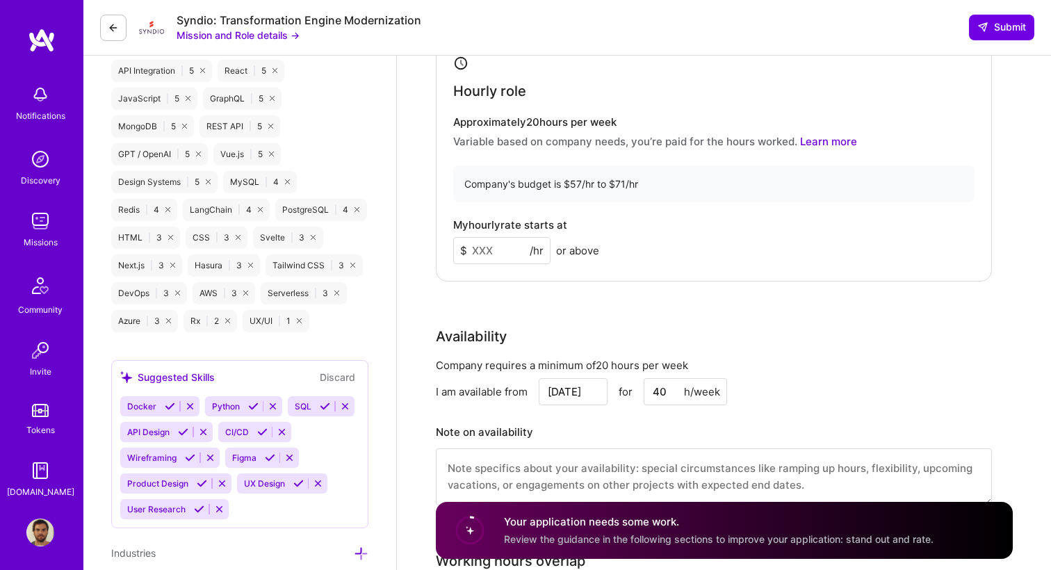
click at [496, 250] on input at bounding box center [501, 250] width 97 height 27
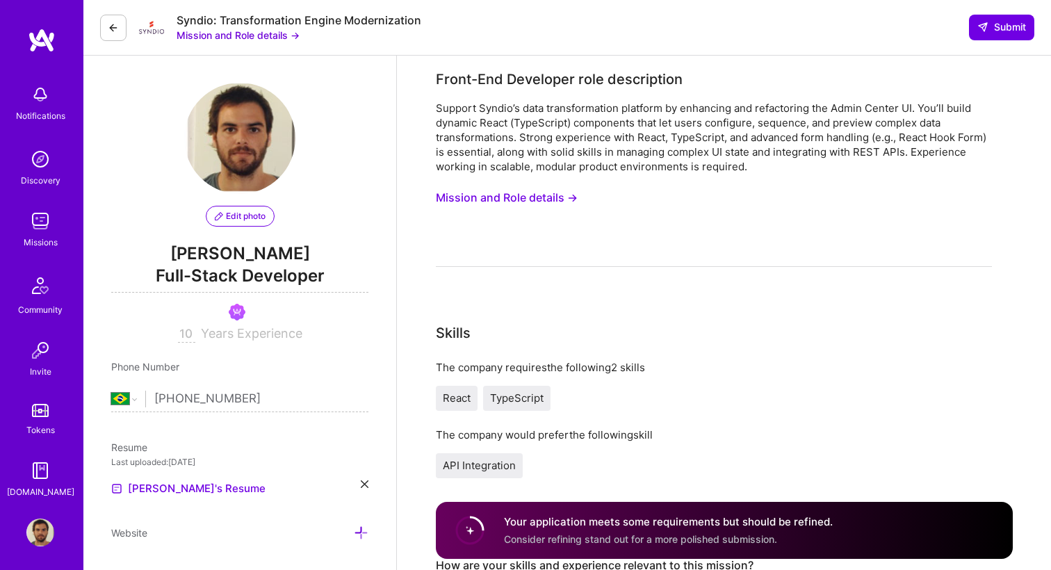
scroll to position [0, 0]
type input "70"
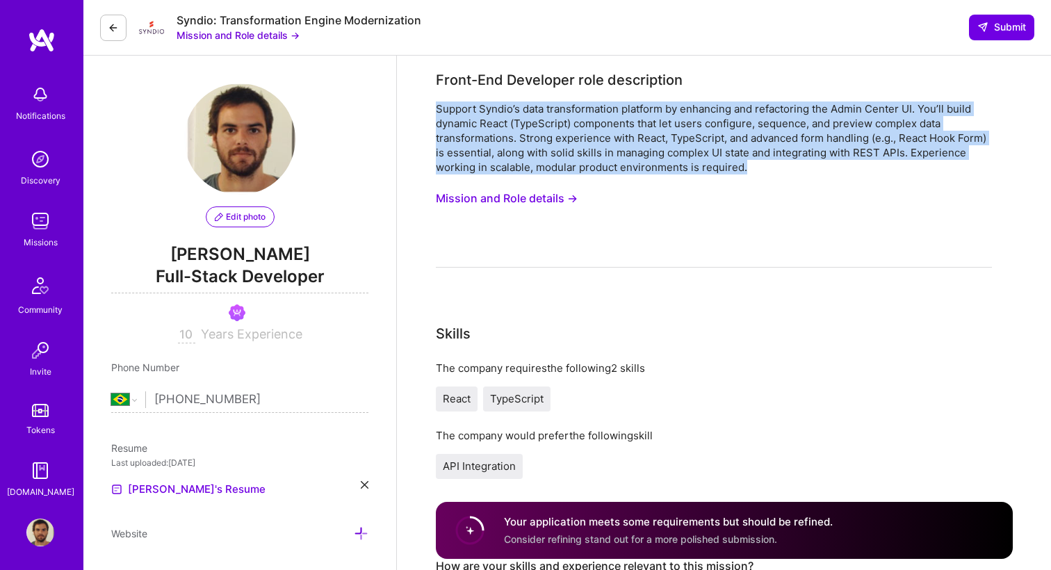
drag, startPoint x: 748, startPoint y: 166, endPoint x: 495, endPoint y: 96, distance: 262.7
click at [495, 96] on div "Front-End Developer role description Support Syndio’s data transformation platf…" at bounding box center [714, 169] width 556 height 198
copy div "Support Syndio’s data transformation platform by enhancing and refactoring the …"
